Goal: Information Seeking & Learning: Learn about a topic

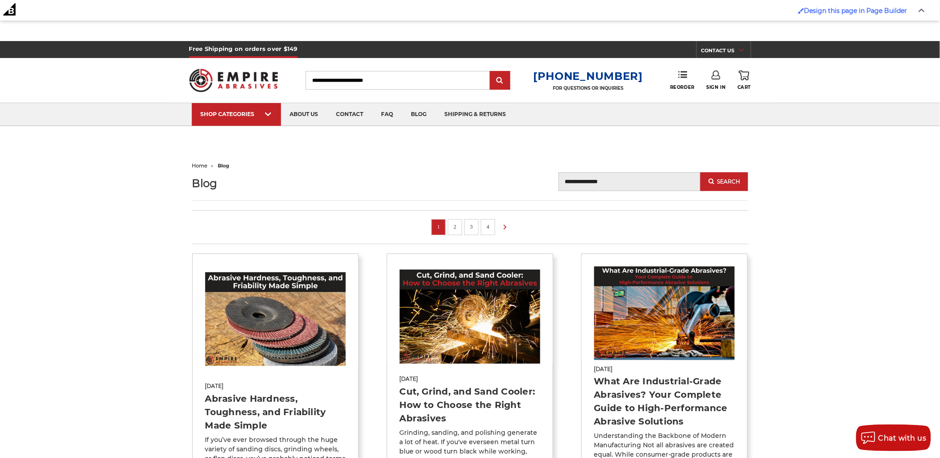
click at [635, 179] on input "Blog Search" at bounding box center [630, 181] width 142 height 19
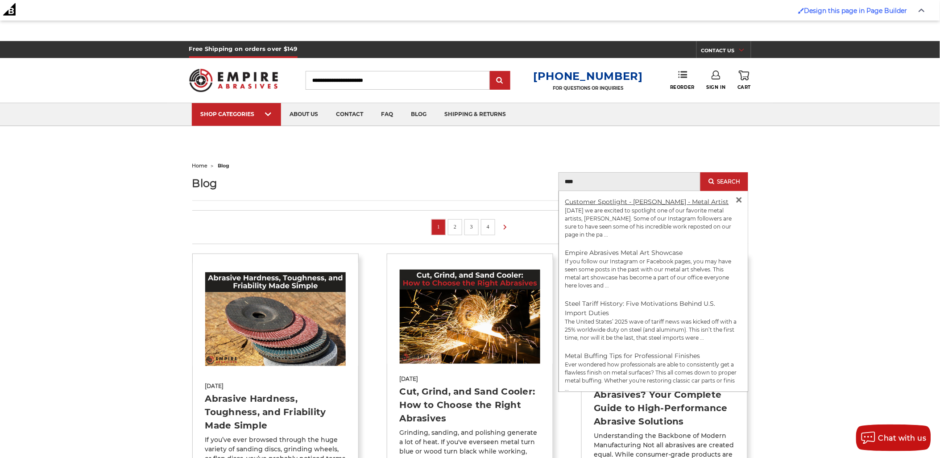
type input "****"
click at [653, 200] on link "Customer Spotlight - Eric Harristhal - Metal Artist" at bounding box center [648, 202] width 164 height 8
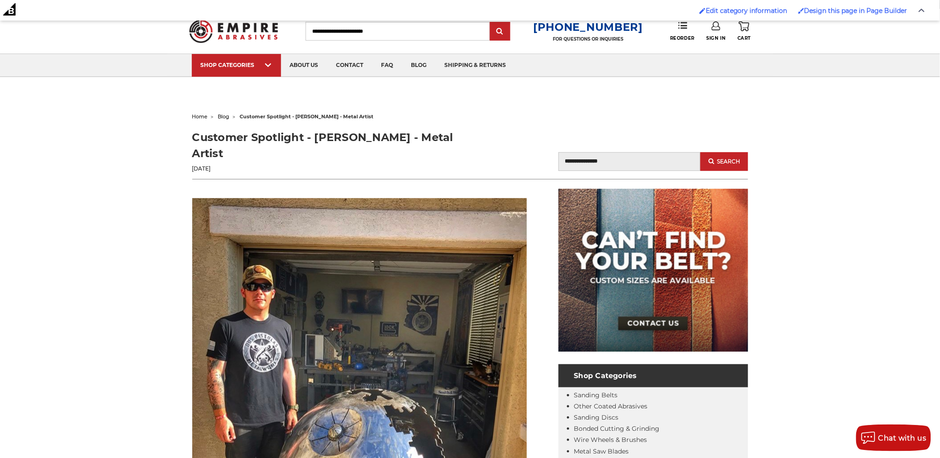
scroll to position [50, 0]
click at [228, 117] on span "blog" at bounding box center [224, 116] width 12 height 6
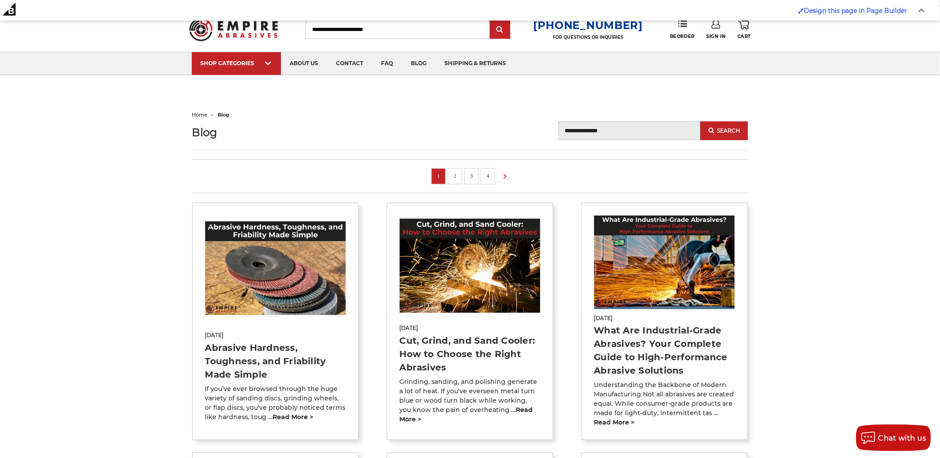
scroll to position [99, 0]
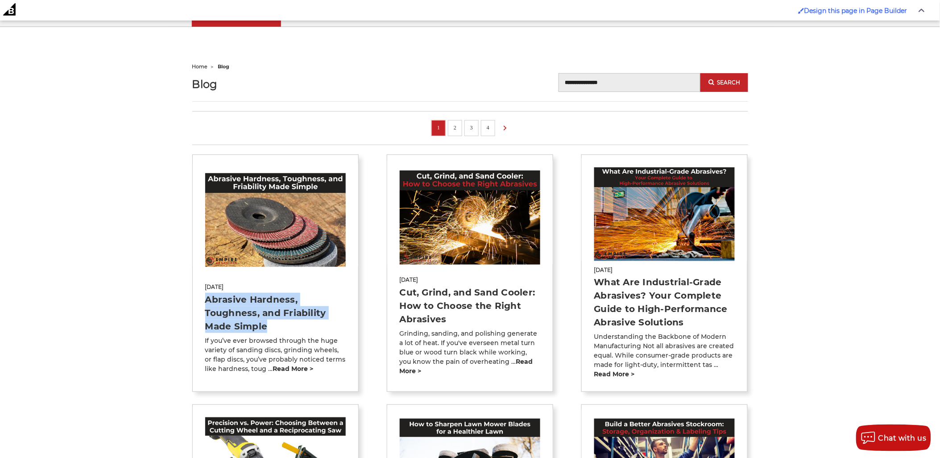
drag, startPoint x: 283, startPoint y: 325, endPoint x: 203, endPoint y: 304, distance: 82.9
click at [203, 304] on div "Aug 22nd 2025 Abrasive Hardness, Toughness, and Friability Made Simple If you’v…" at bounding box center [276, 326] width 166 height 95
copy link "Abrasive Hardness, Toughness, and Friability Made Simple"
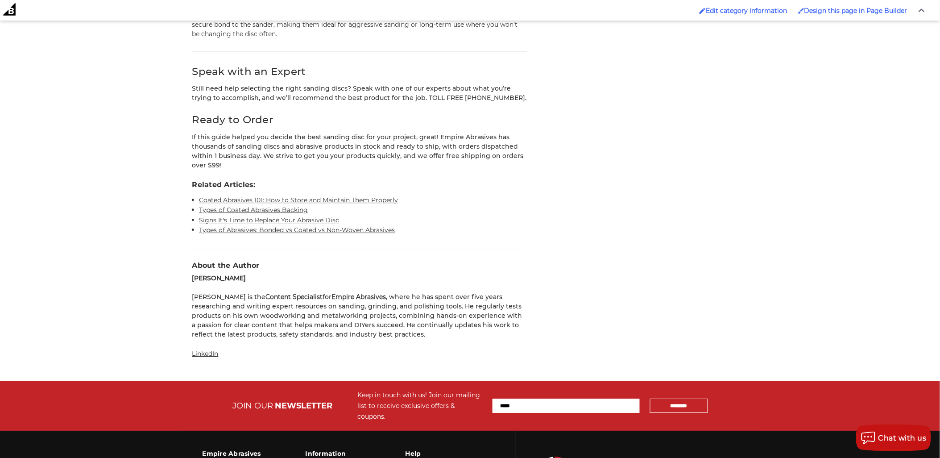
scroll to position [6940, 0]
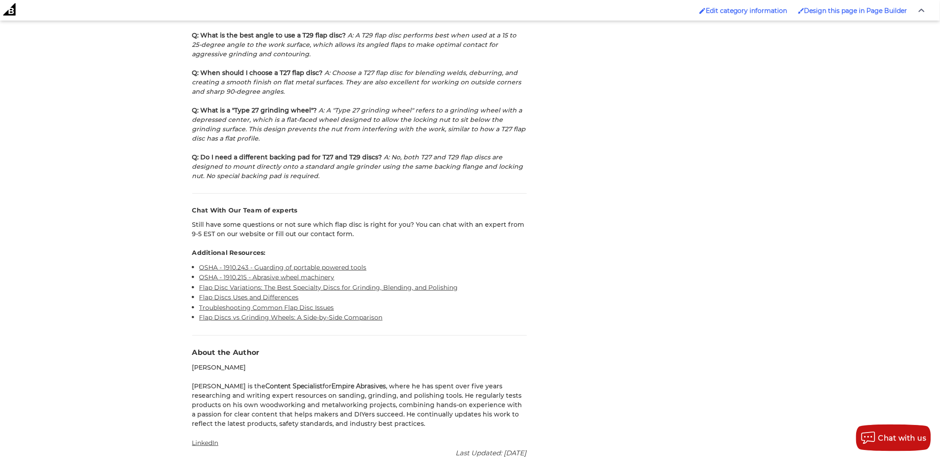
scroll to position [2579, 0]
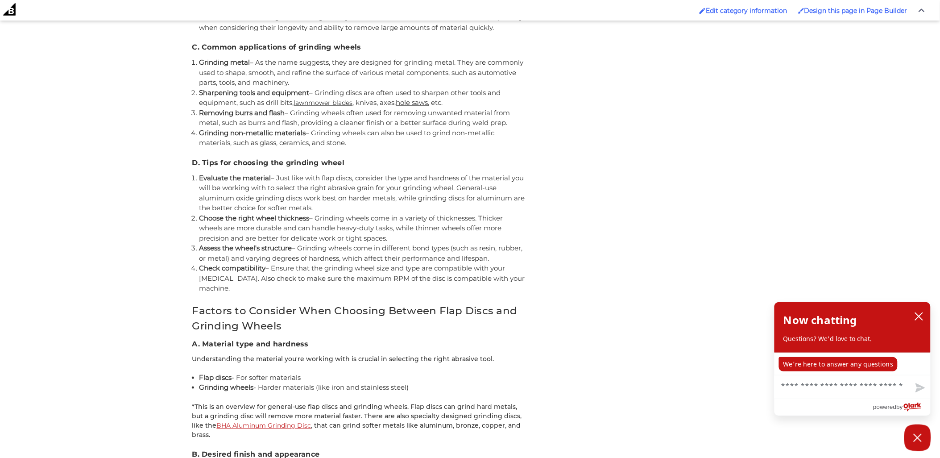
scroll to position [1488, 0]
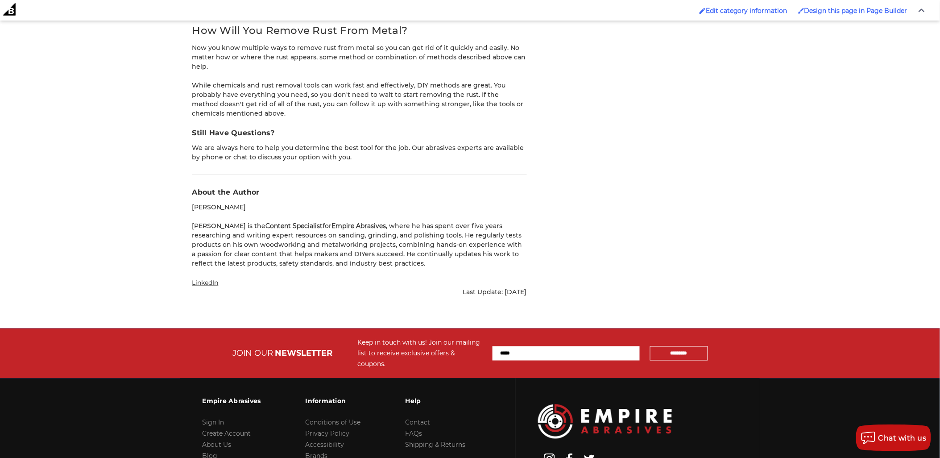
scroll to position [3918, 0]
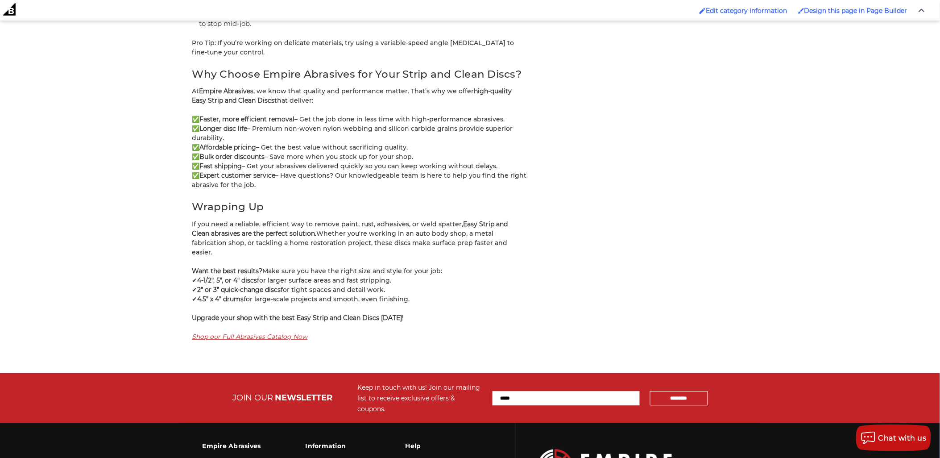
scroll to position [3025, 0]
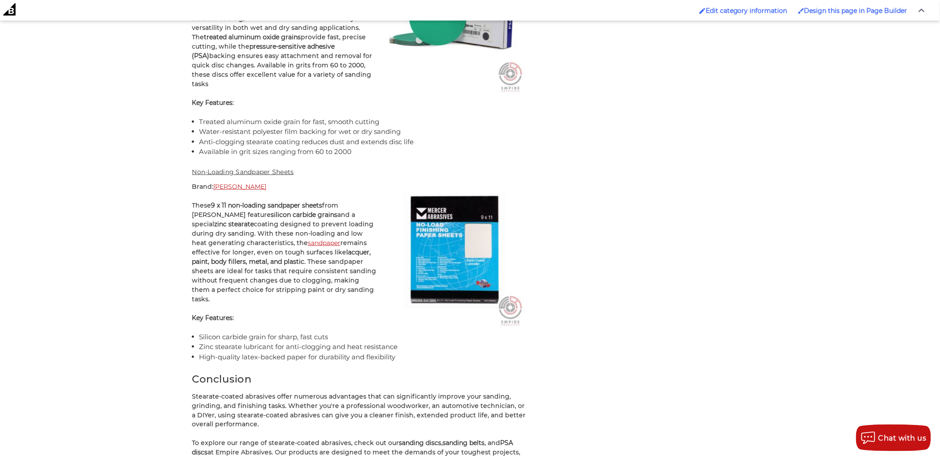
scroll to position [2777, 0]
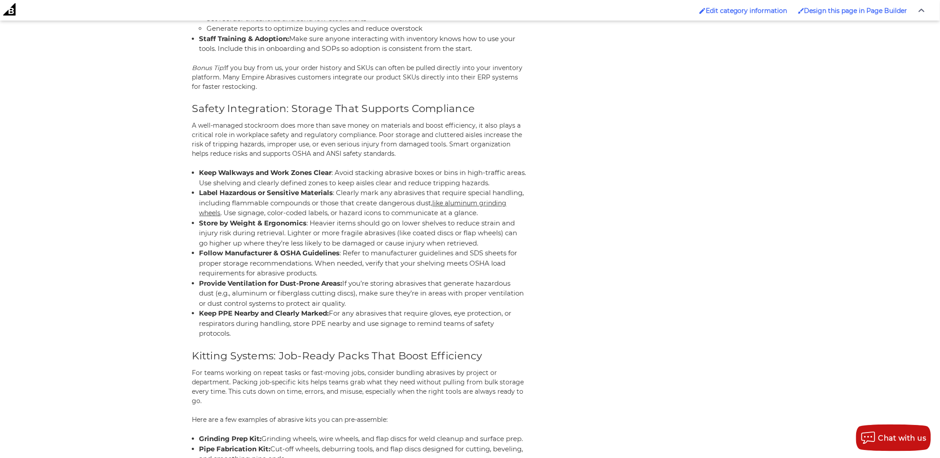
scroll to position [2630, 0]
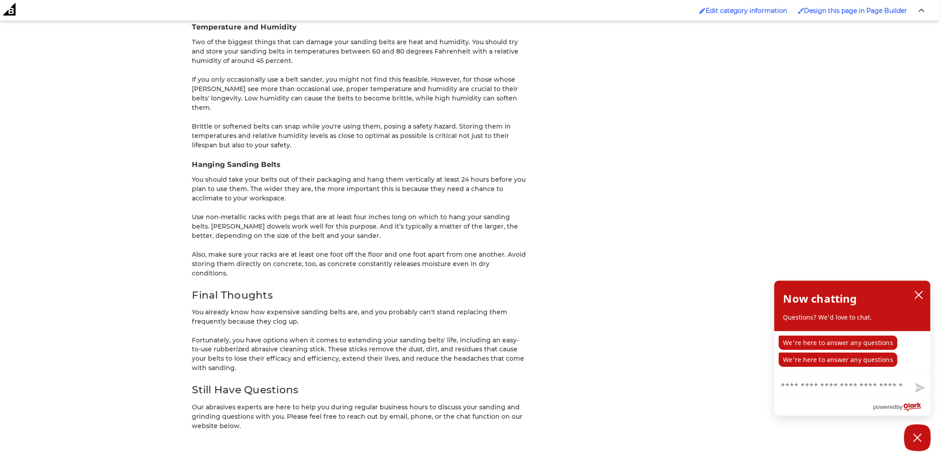
scroll to position [1537, 0]
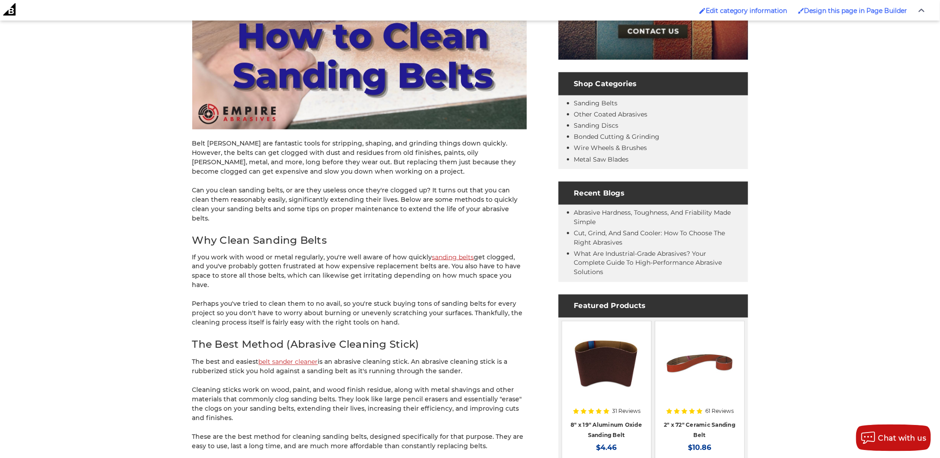
scroll to position [198, 0]
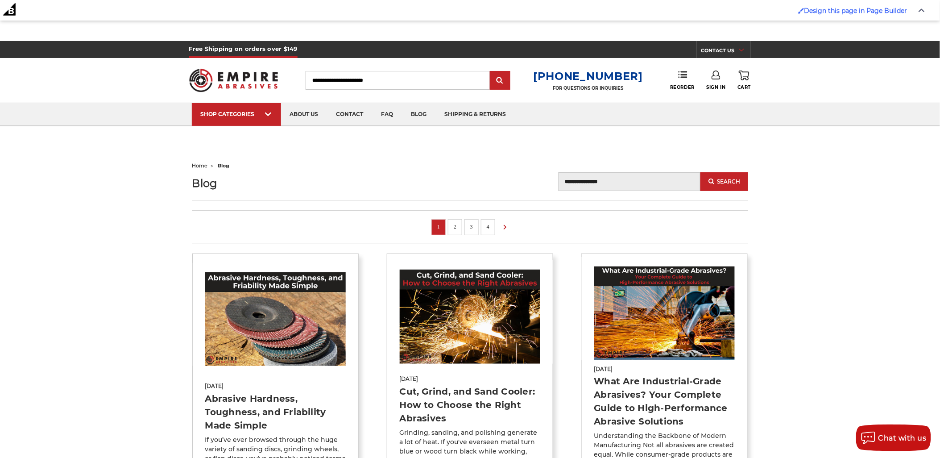
click at [642, 185] on input "Blog Search" at bounding box center [630, 181] width 142 height 19
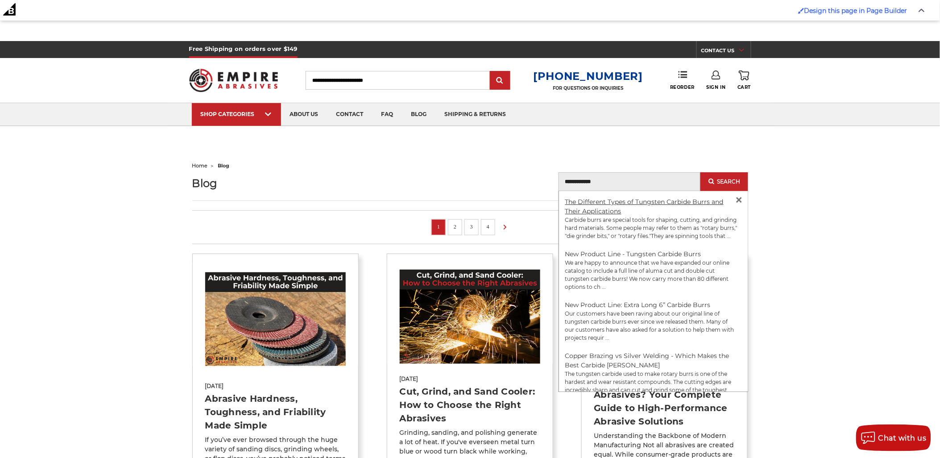
type input "**********"
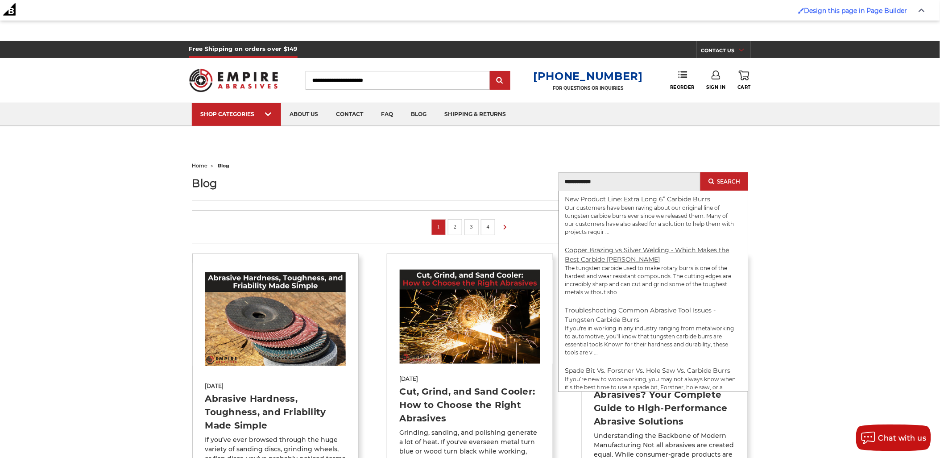
scroll to position [149, 0]
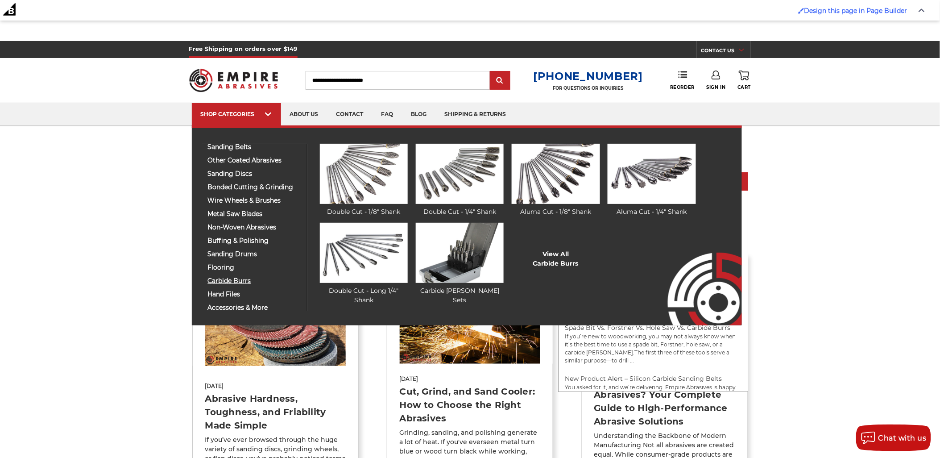
click at [237, 278] on span "carbide burrs" at bounding box center [254, 281] width 92 height 7
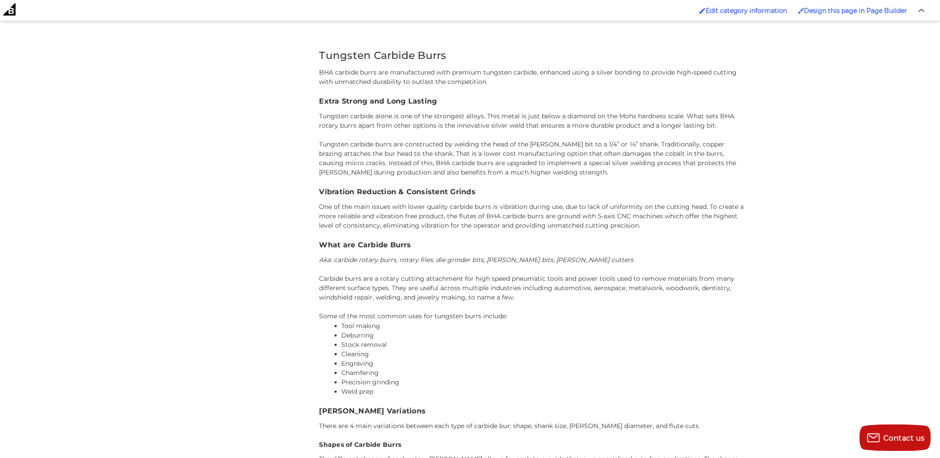
scroll to position [3197, 0]
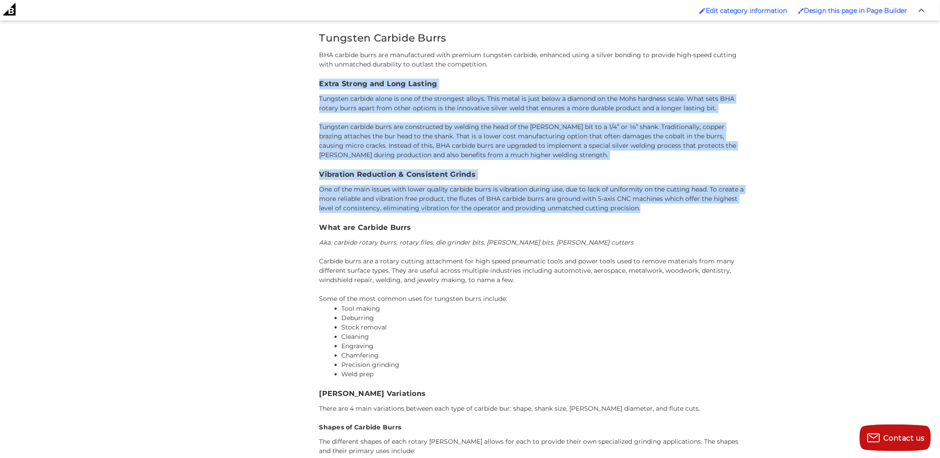
drag, startPoint x: 658, startPoint y: 211, endPoint x: 319, endPoint y: 87, distance: 361.2
click at [501, 201] on p "One of the main issues with lower quality carbide burrs is vibration during use…" at bounding box center [534, 199] width 429 height 28
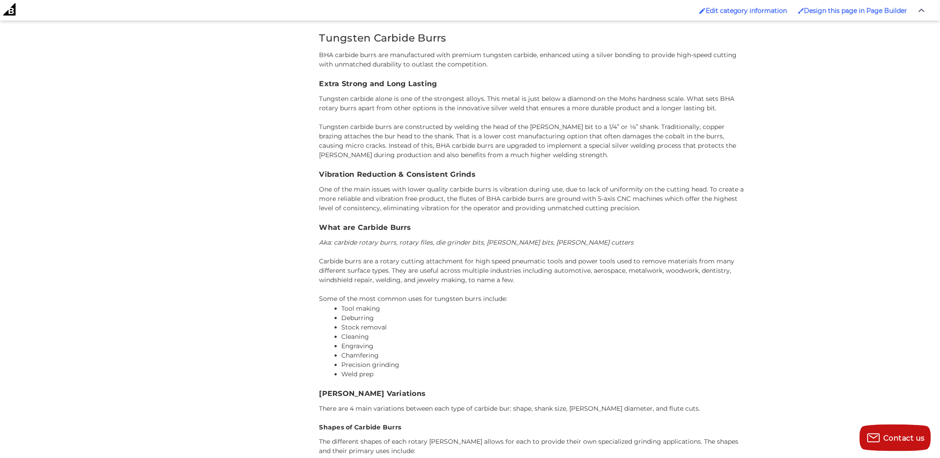
click at [329, 39] on h2 "Tungsten Carbide Burrs" at bounding box center [534, 38] width 429 height 16
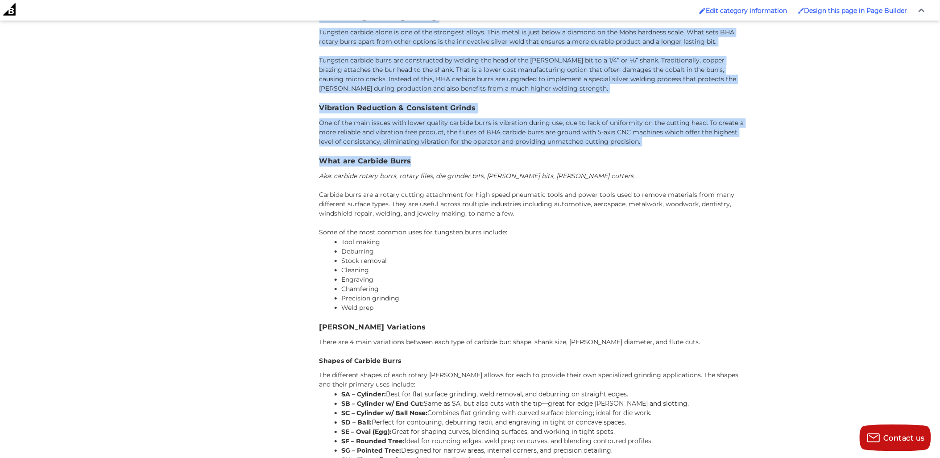
scroll to position [3247, 0]
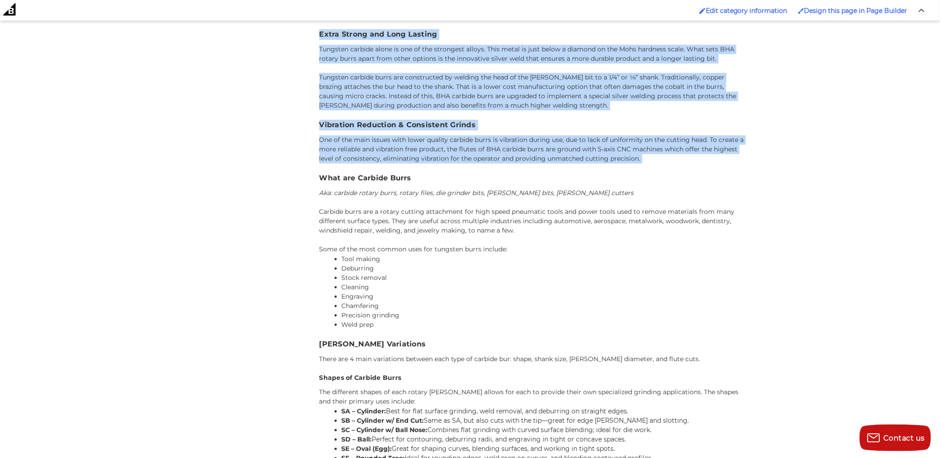
drag, startPoint x: 329, startPoint y: 39, endPoint x: 657, endPoint y: 161, distance: 350.6
click at [657, 161] on div "Tungsten Carbide Burrs BHA carbide burrs are manufactured with premium tungsten…" at bounding box center [534, 384] width 429 height 806
copy div "Tungsten Carbide Burrs BHA carbide burrs are manufactured with premium tungsten…"
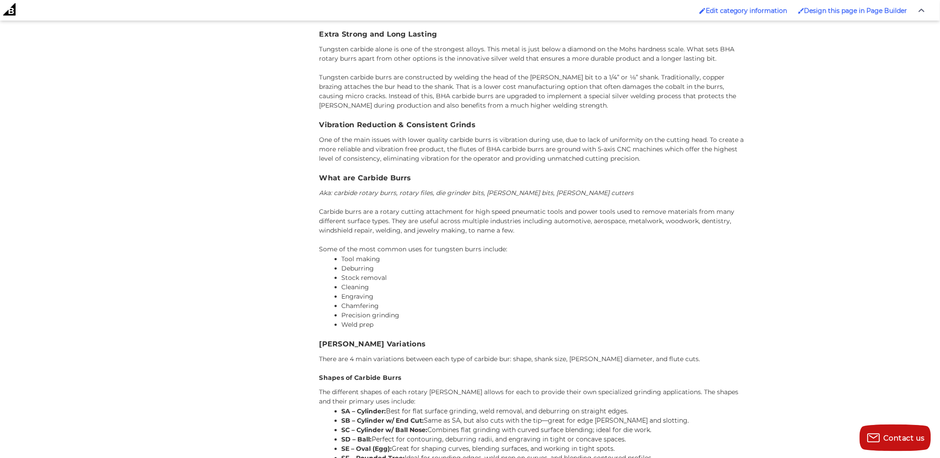
click at [498, 153] on p "One of the main issues with lower quality carbide burrs is vibration during use…" at bounding box center [534, 149] width 429 height 28
drag, startPoint x: 498, startPoint y: 153, endPoint x: 507, endPoint y: 153, distance: 8.9
click at [507, 153] on p "One of the main issues with lower quality carbide burrs is vibration during use…" at bounding box center [534, 149] width 429 height 28
click at [494, 150] on p "One of the main issues with lower quality carbide burrs is vibration during use…" at bounding box center [534, 149] width 429 height 28
drag, startPoint x: 494, startPoint y: 150, endPoint x: 658, endPoint y: 149, distance: 164.3
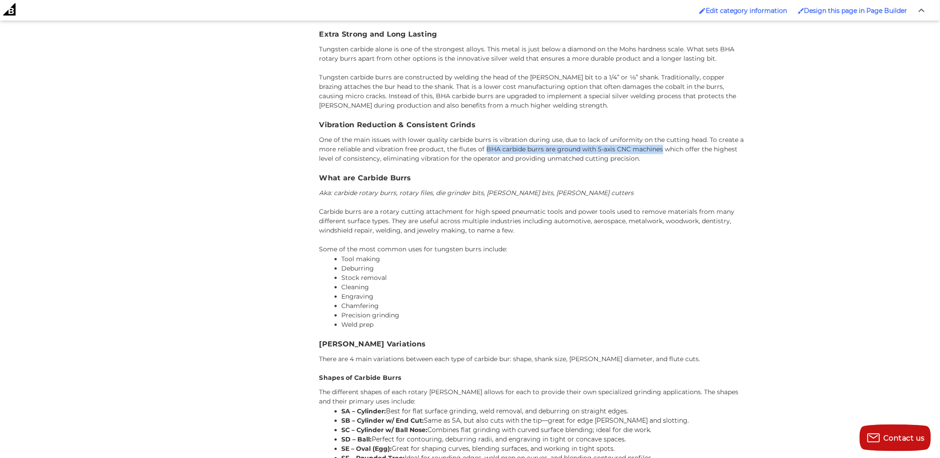
click at [658, 149] on p "One of the main issues with lower quality carbide burrs is vibration during use…" at bounding box center [534, 149] width 429 height 28
copy p "BHA carbide burrs are ground with 5-axis CNC machines"
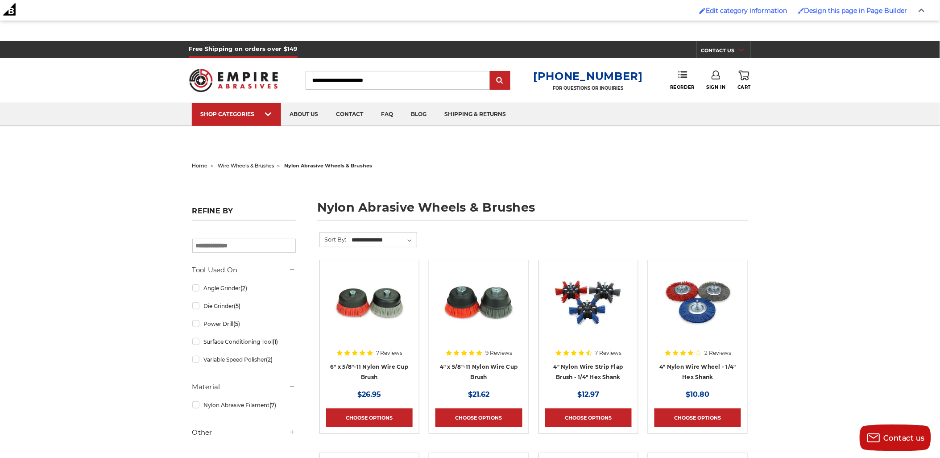
drag, startPoint x: 725, startPoint y: 170, endPoint x: 732, endPoint y: 172, distance: 7.9
click at [726, 171] on ul "home wire wheels & brushes nylon abrasive wheels & brushes" at bounding box center [470, 165] width 556 height 13
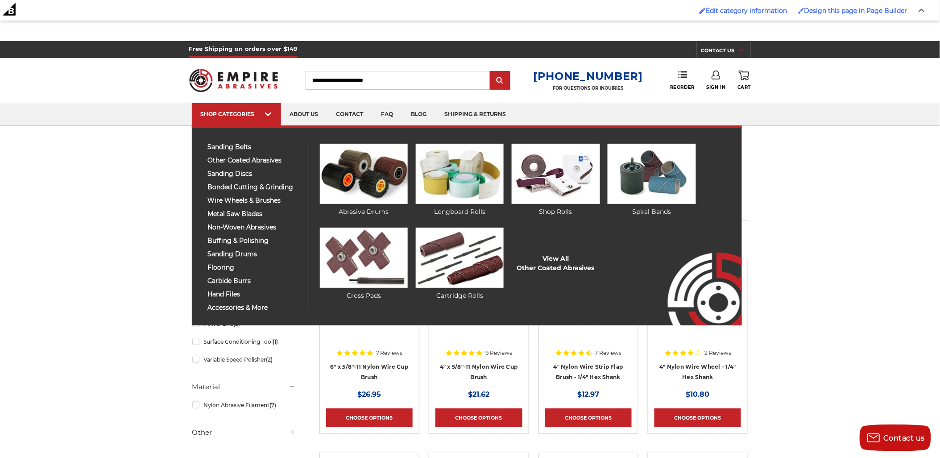
drag, startPoint x: 475, startPoint y: 189, endPoint x: 693, endPoint y: 234, distance: 222.4
click at [693, 234] on img at bounding box center [697, 275] width 90 height 99
click at [557, 271] on link "View All Other Coated Abrasives" at bounding box center [556, 263] width 78 height 19
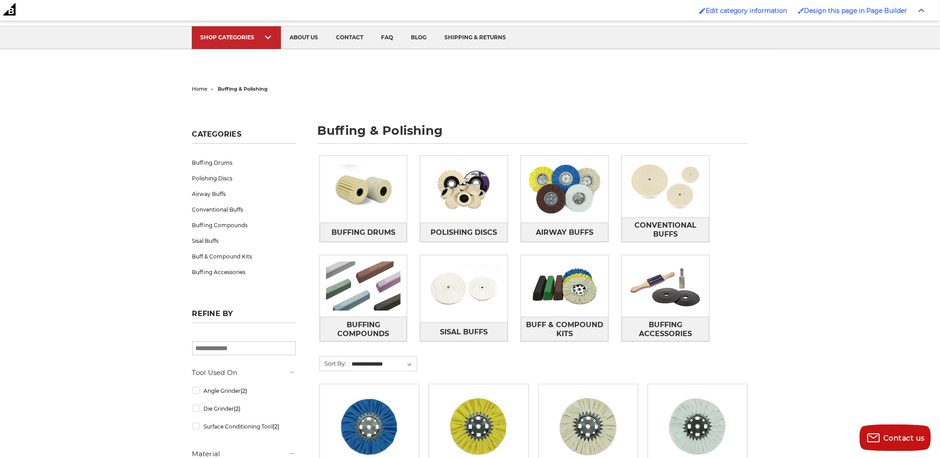
scroll to position [99, 0]
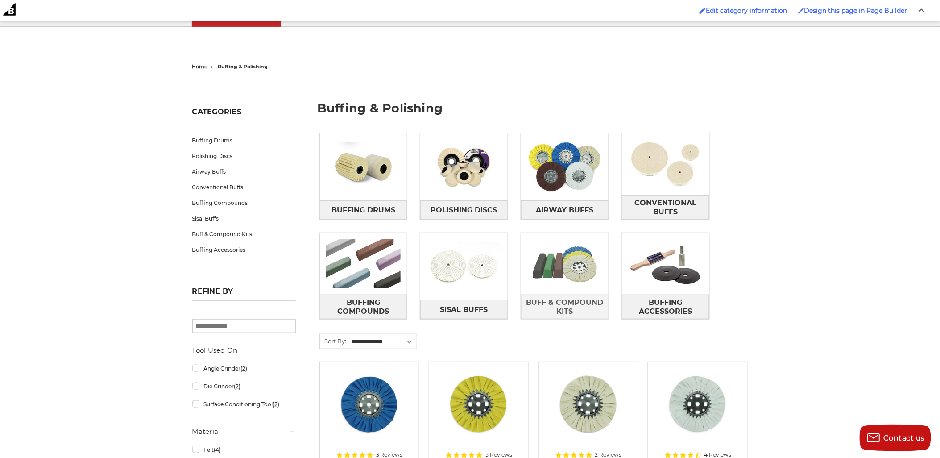
click at [594, 262] on img at bounding box center [564, 264] width 87 height 62
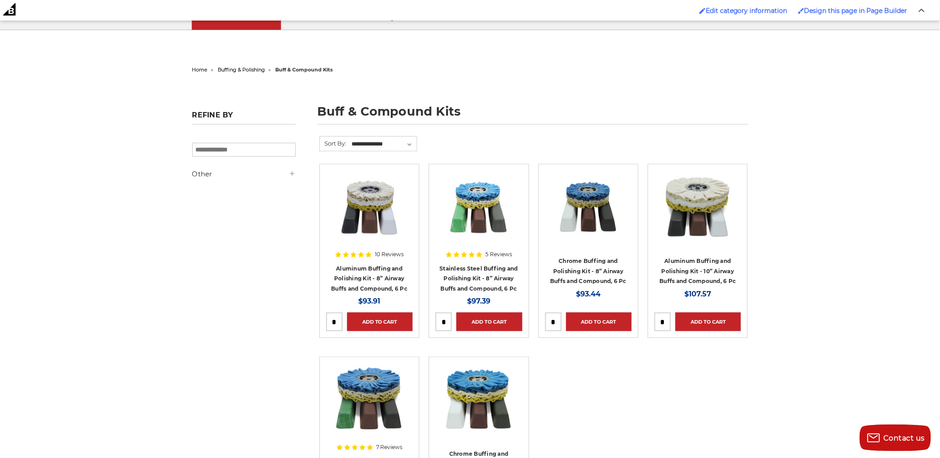
scroll to position [99, 0]
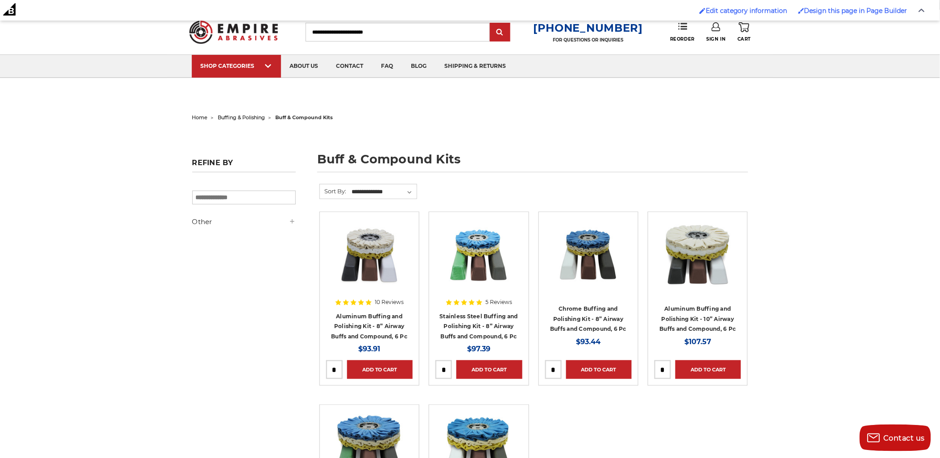
scroll to position [0, 0]
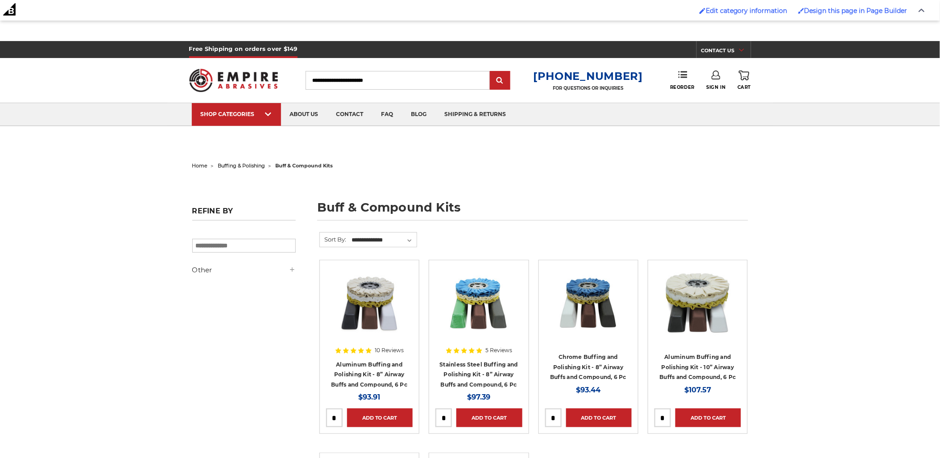
click at [328, 205] on h1 "buff & compound kits" at bounding box center [532, 210] width 431 height 19
drag, startPoint x: 330, startPoint y: 205, endPoint x: 436, endPoint y: 204, distance: 105.4
click at [436, 204] on h1 "buff & compound kits" at bounding box center [532, 210] width 431 height 19
copy h1 "buff & compound kits"
